Goal: Task Accomplishment & Management: Manage account settings

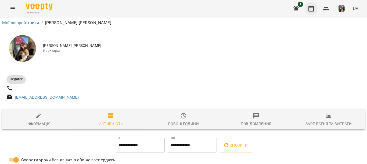
click at [311, 12] on button "button" at bounding box center [310, 8] width 13 height 13
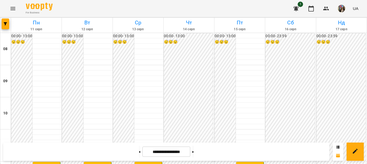
scroll to position [107, 0]
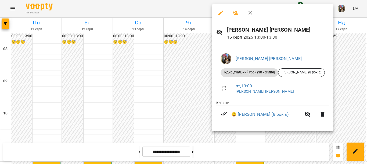
click at [187, 73] on div at bounding box center [183, 82] width 367 height 164
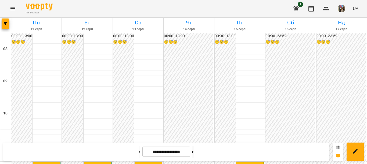
scroll to position [134, 0]
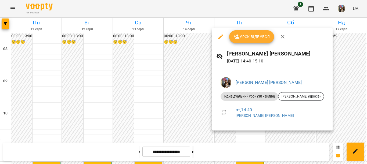
click at [267, 134] on div at bounding box center [183, 82] width 367 height 164
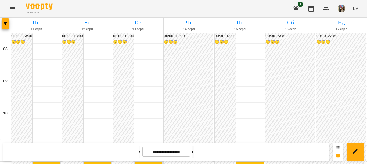
scroll to position [161, 0]
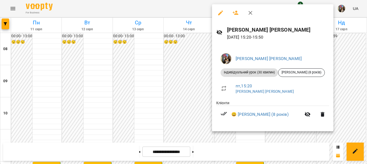
click at [279, 138] on div at bounding box center [183, 82] width 367 height 164
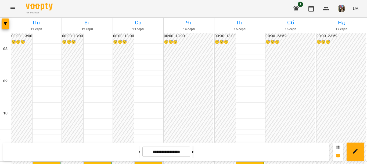
scroll to position [107, 0]
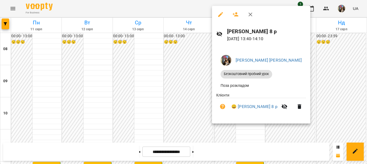
click at [293, 130] on div at bounding box center [183, 82] width 367 height 164
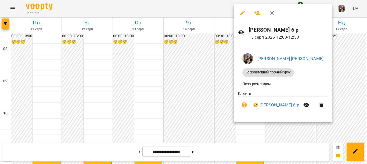
click at [285, 129] on div at bounding box center [183, 82] width 367 height 164
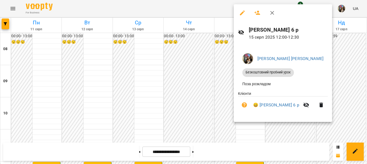
click at [224, 65] on div at bounding box center [183, 82] width 367 height 164
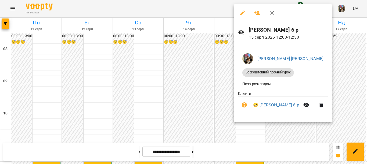
click at [217, 64] on div at bounding box center [183, 82] width 367 height 164
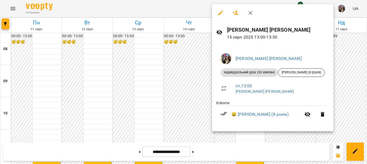
click at [205, 87] on div at bounding box center [183, 82] width 367 height 164
